Goal: Check status: Check status

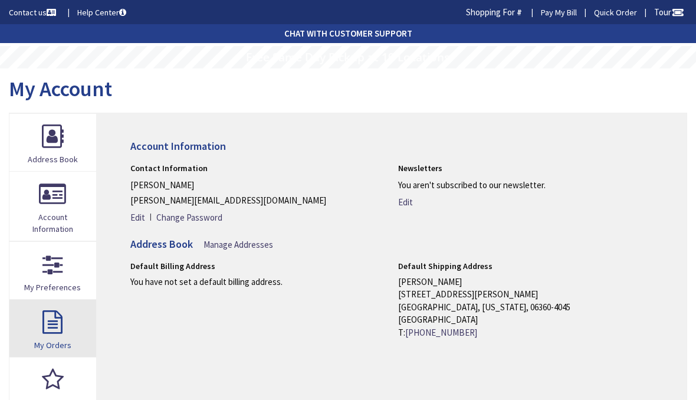
click at [47, 328] on link "My Orders" at bounding box center [52, 328] width 87 height 57
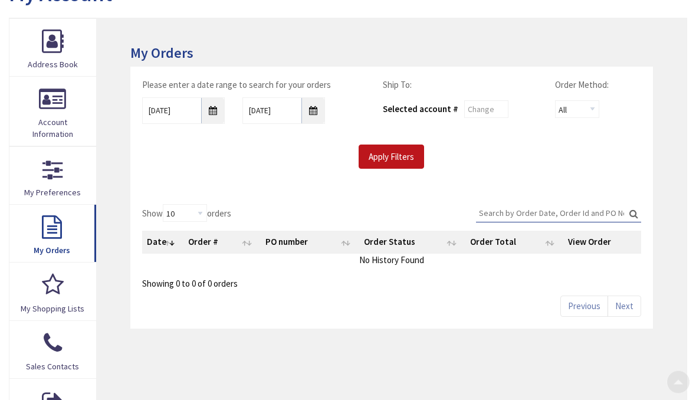
scroll to position [97, 0]
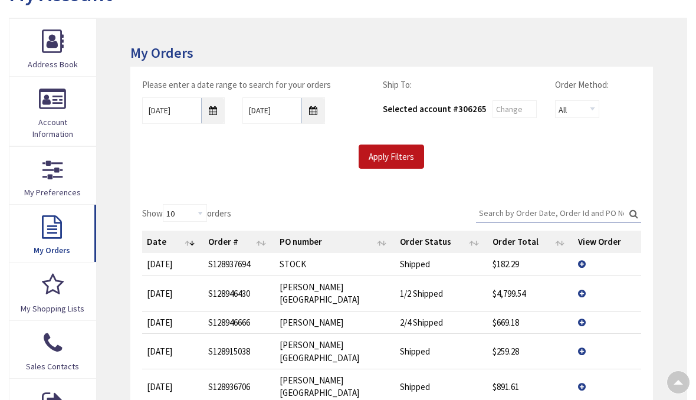
click at [583, 283] on td "View Details" at bounding box center [607, 292] width 68 height 35
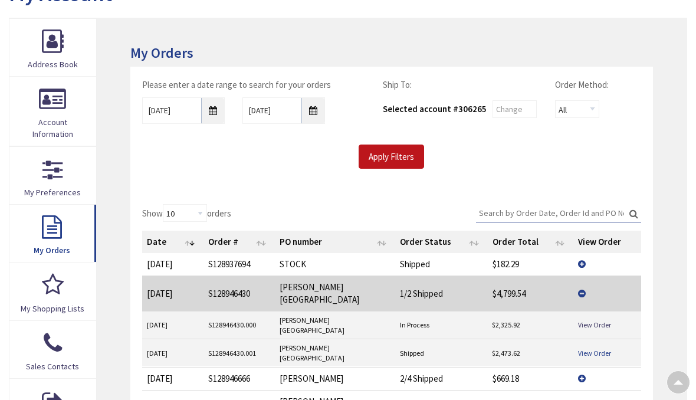
click at [605, 348] on link "View Order" at bounding box center [594, 353] width 33 height 10
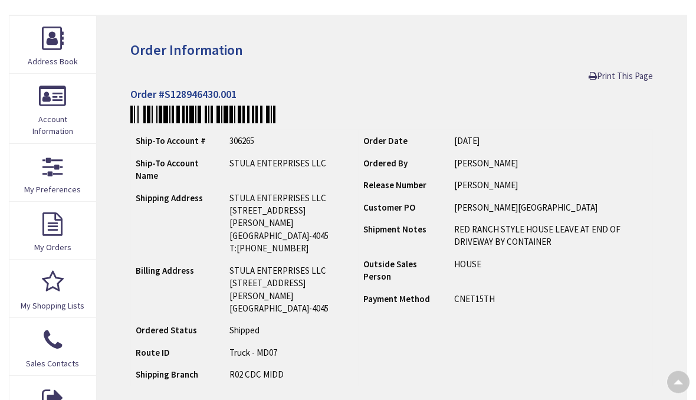
scroll to position [97, 0]
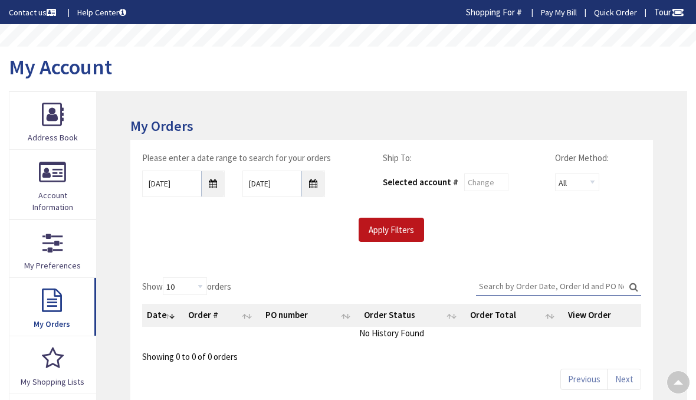
scroll to position [97, 0]
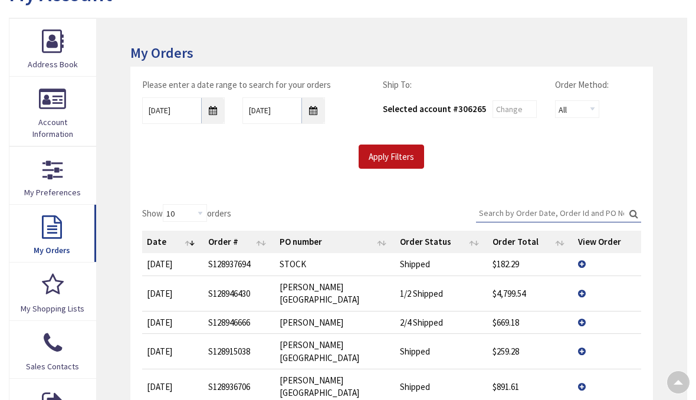
click at [583, 283] on td "View Details" at bounding box center [607, 292] width 68 height 35
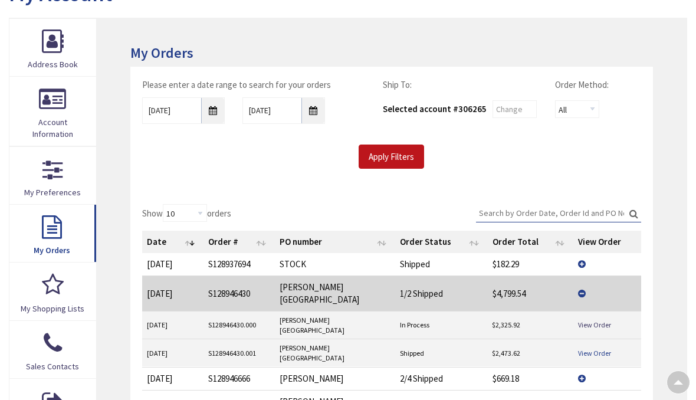
click at [603, 348] on link "View Order" at bounding box center [594, 353] width 33 height 10
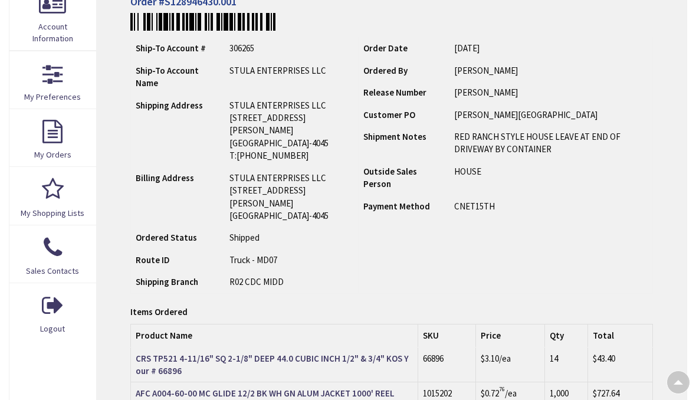
scroll to position [192, 0]
